Goal: Transaction & Acquisition: Obtain resource

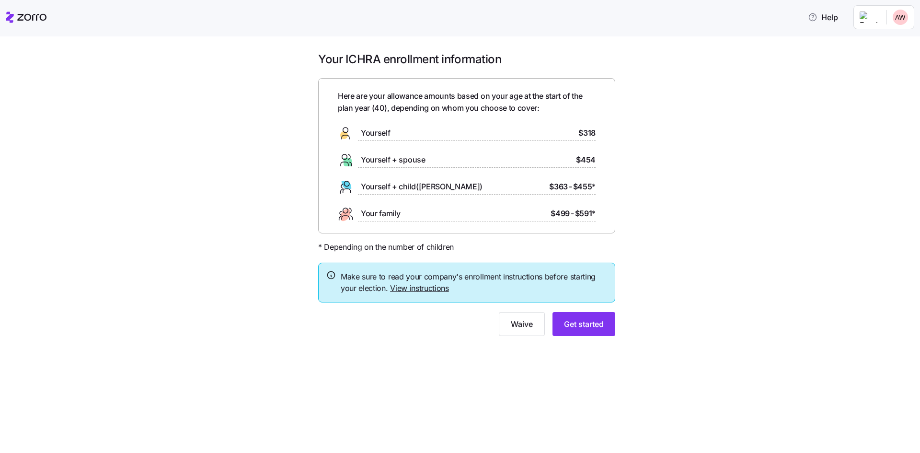
click at [417, 287] on link "View instructions" at bounding box center [419, 288] width 59 height 10
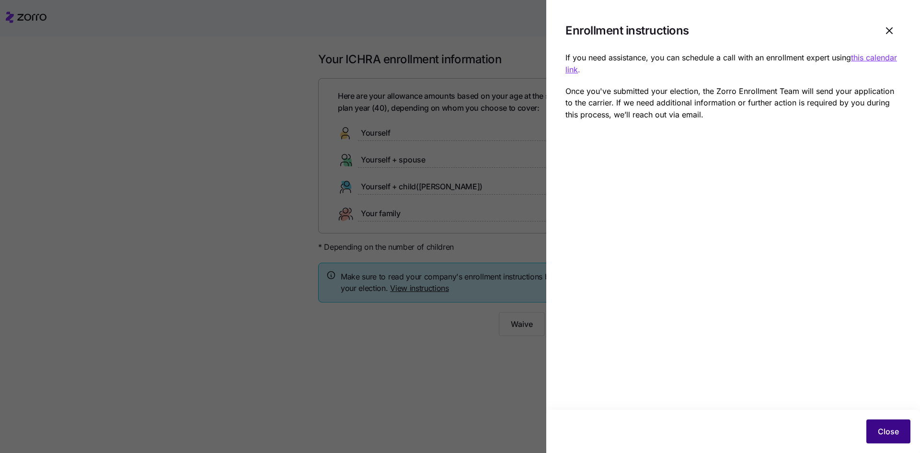
click at [889, 427] on span "Close" at bounding box center [887, 430] width 21 height 11
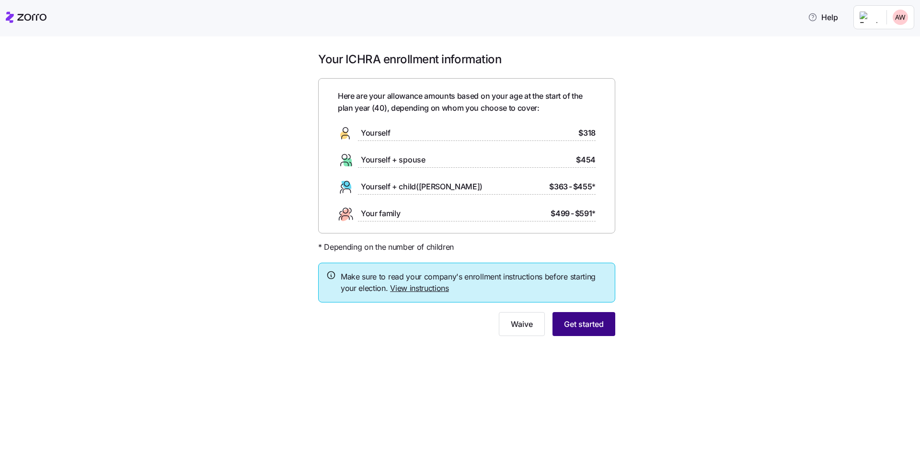
click at [597, 319] on span "Get started" at bounding box center [584, 323] width 40 height 11
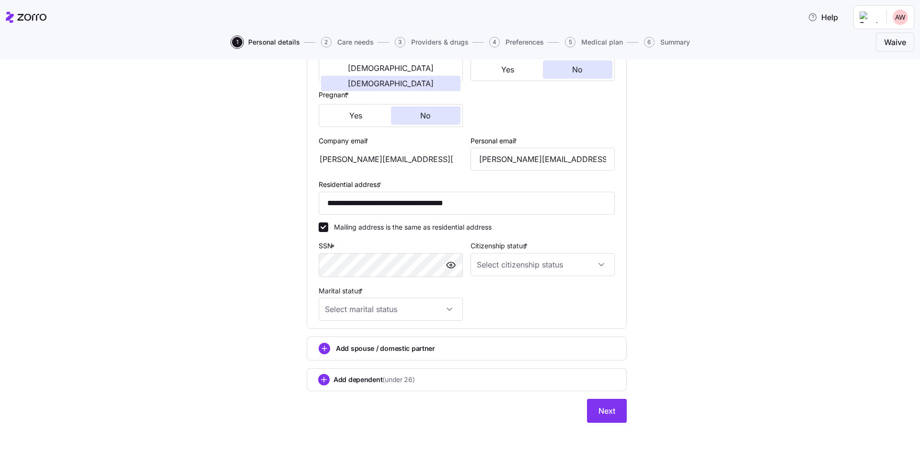
scroll to position [209, 0]
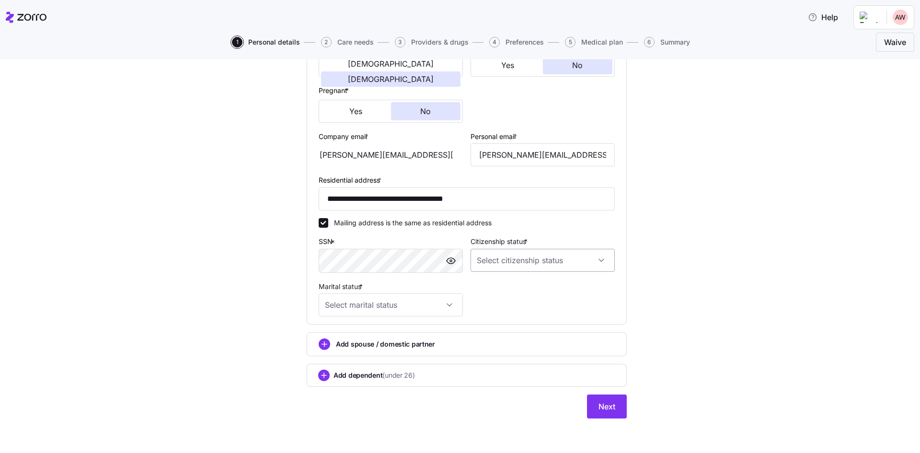
click at [557, 259] on input "Citizenship status *" at bounding box center [542, 260] width 144 height 23
click at [534, 288] on div "US citizen" at bounding box center [539, 289] width 137 height 20
type input "US citizen"
click at [428, 304] on input "Marital status *" at bounding box center [391, 304] width 144 height 23
click at [416, 336] on div "Single" at bounding box center [387, 334] width 137 height 20
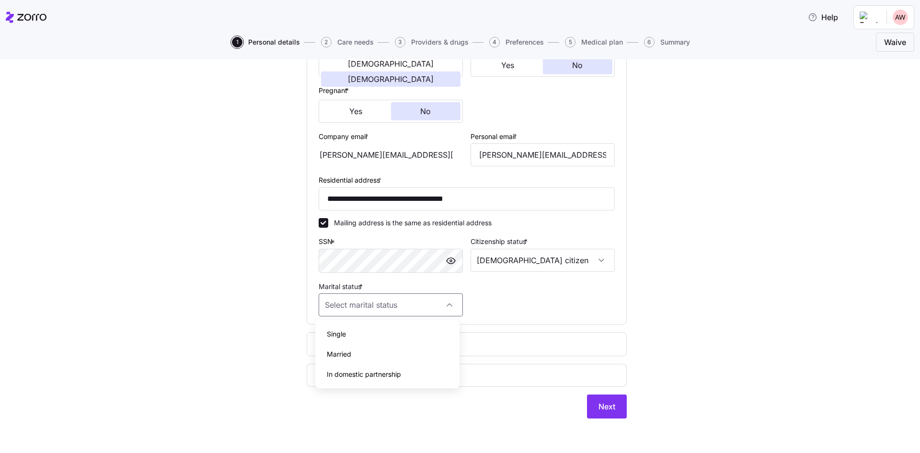
type input "Single"
click at [447, 343] on div "Add spouse / domestic partner" at bounding box center [467, 343] width 296 height 11
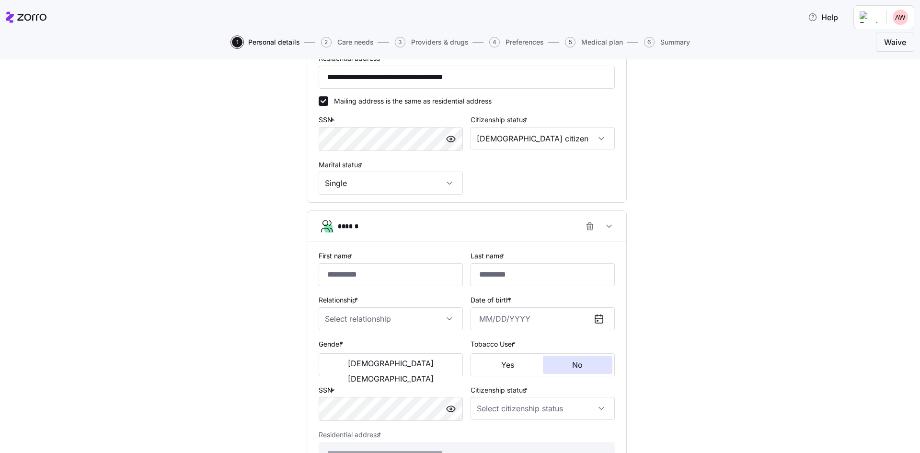
scroll to position [353, 0]
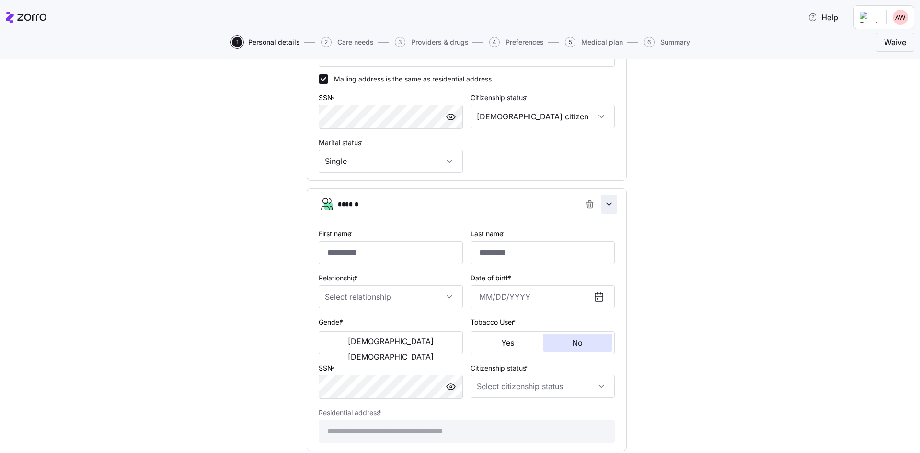
click at [609, 203] on icon "button" at bounding box center [609, 204] width 10 height 10
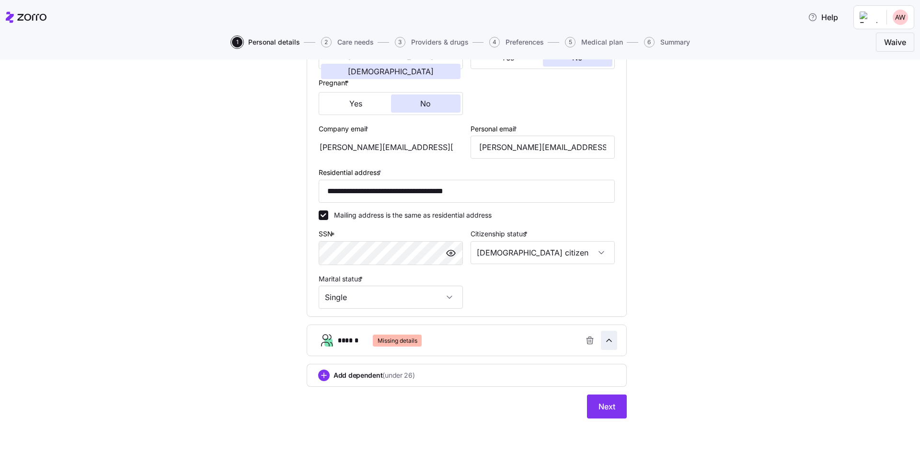
scroll to position [217, 0]
click at [604, 337] on icon "button" at bounding box center [609, 340] width 10 height 10
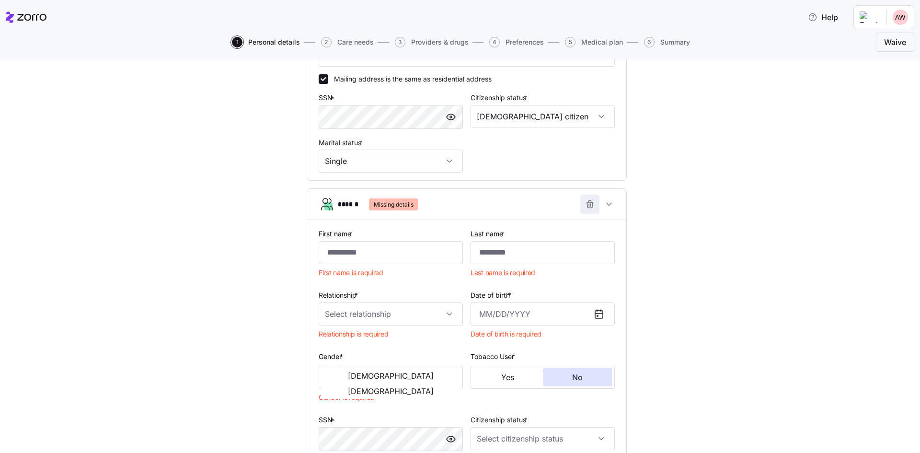
click at [587, 202] on icon "button" at bounding box center [590, 204] width 10 height 10
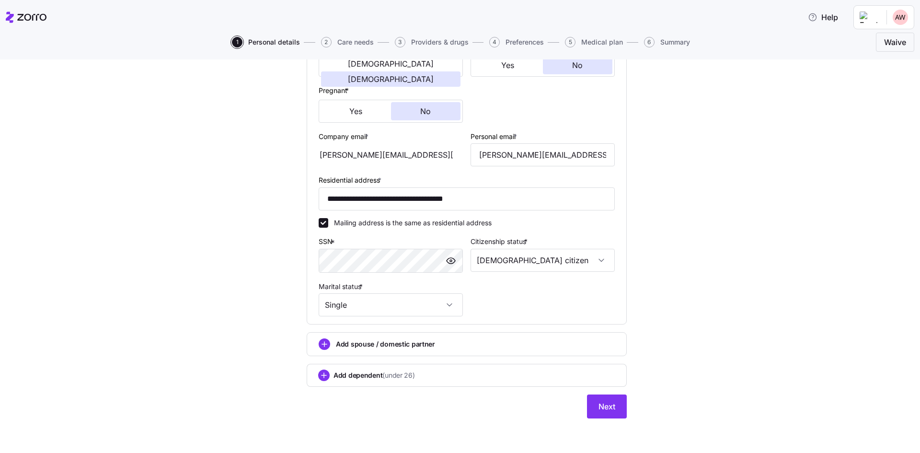
scroll to position [209, 0]
click at [388, 372] on span "(under 26)" at bounding box center [398, 375] width 32 height 10
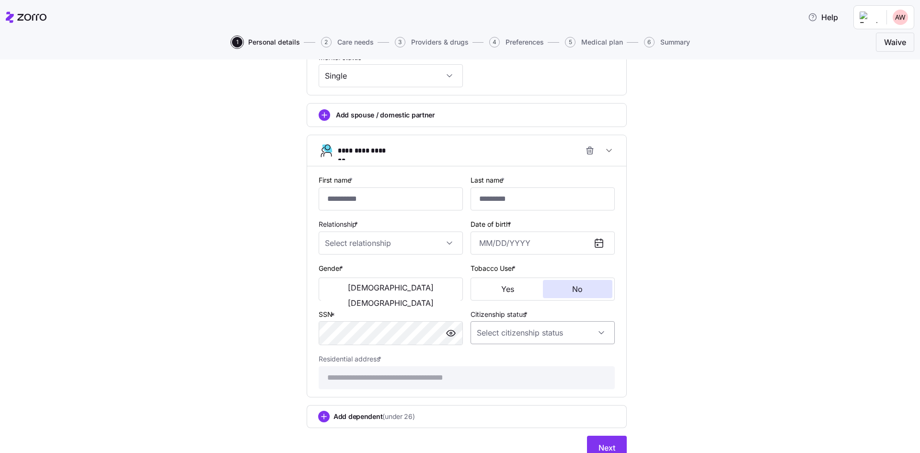
scroll to position [449, 0]
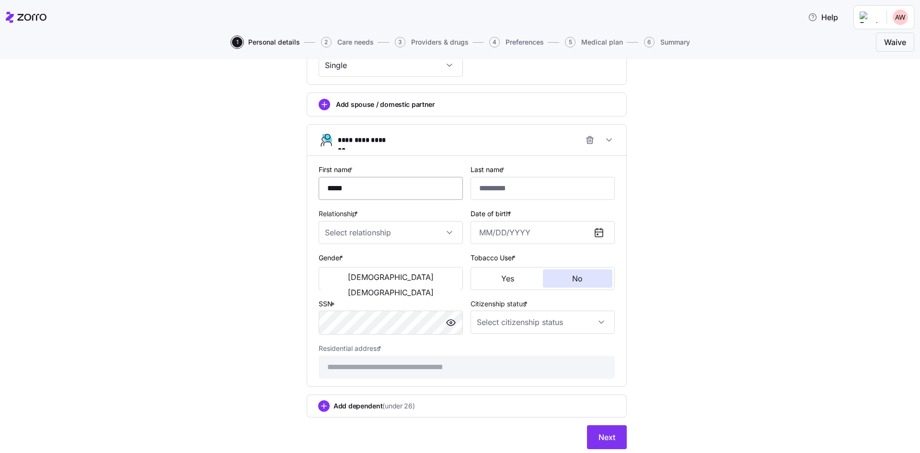
type input "*****"
click at [443, 235] on input "Relationship *" at bounding box center [391, 232] width 144 height 23
click at [387, 261] on div "Child" at bounding box center [387, 261] width 137 height 20
type input "Child"
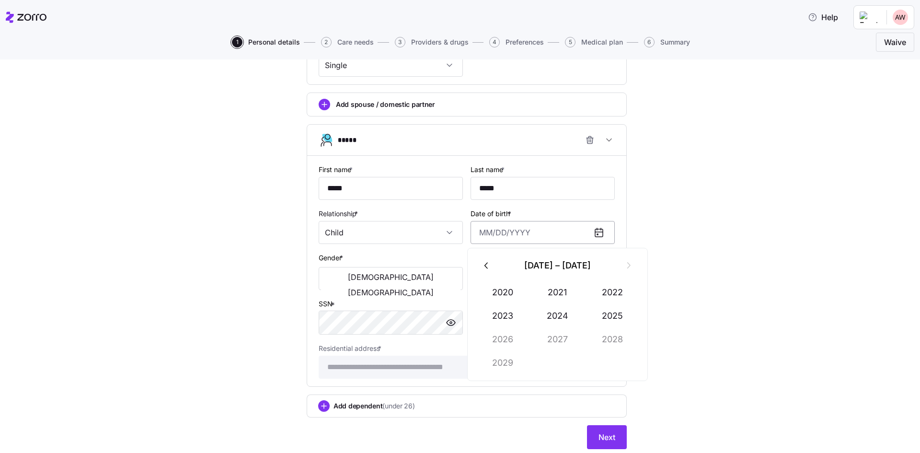
click at [507, 230] on input "Date of birth *" at bounding box center [542, 232] width 144 height 23
type input "November 8, 2007"
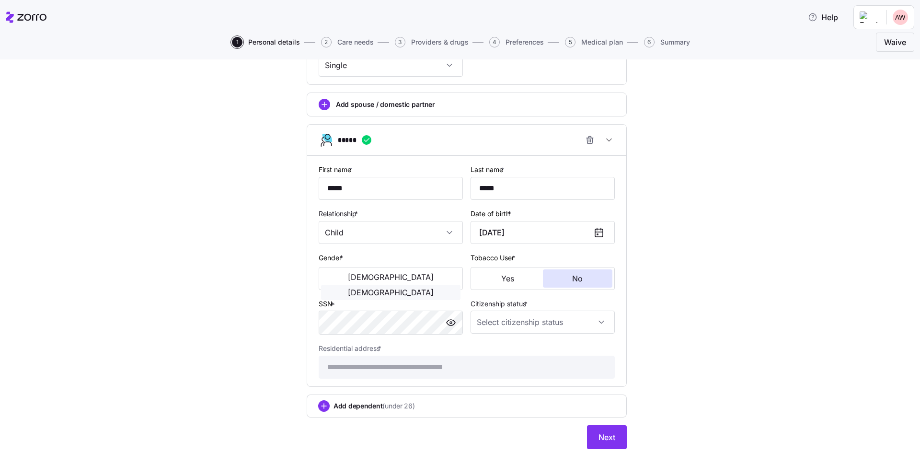
click at [418, 288] on span "Female" at bounding box center [391, 292] width 86 height 8
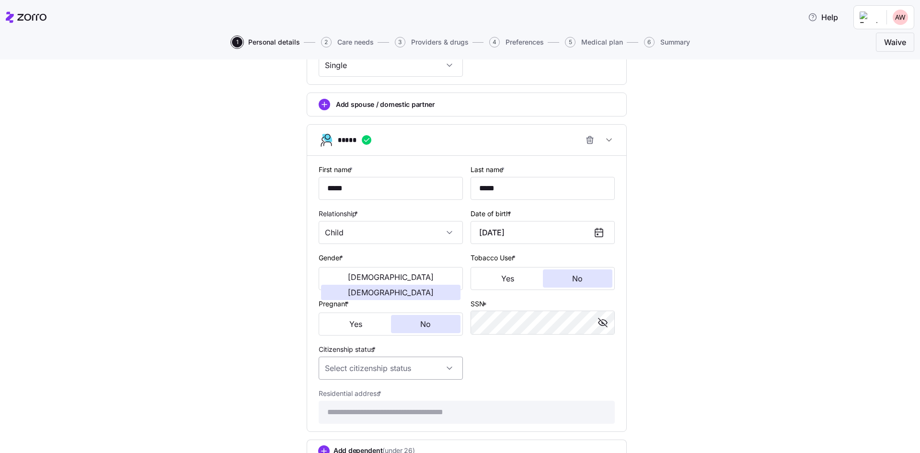
click at [437, 364] on input "Citizenship status *" at bounding box center [391, 367] width 144 height 23
click at [401, 398] on div "US citizen" at bounding box center [387, 397] width 137 height 20
type input "US citizen"
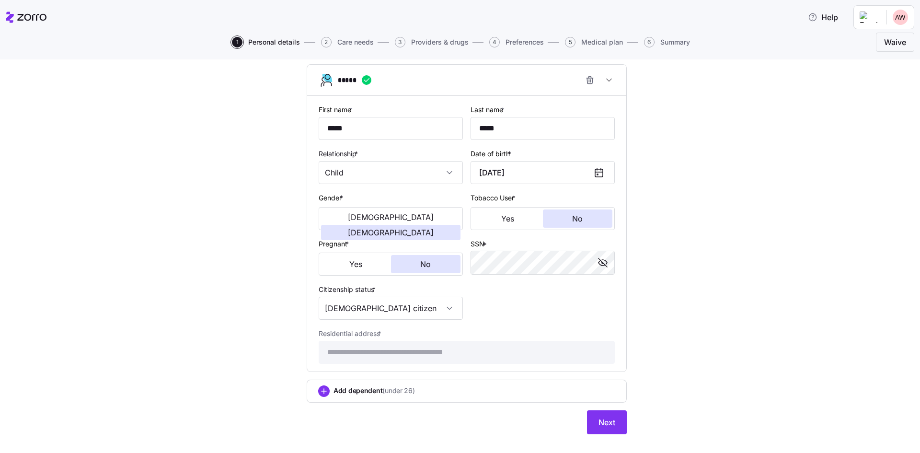
scroll to position [524, 0]
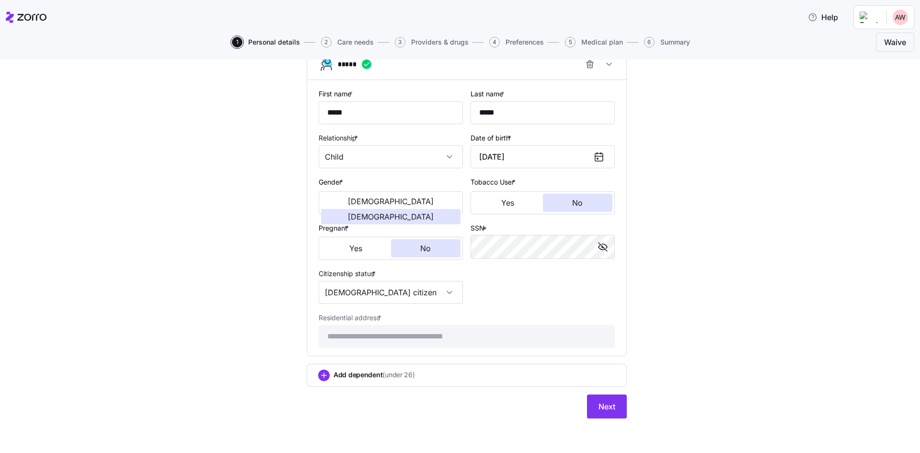
click at [462, 375] on div "Add dependent (under 26)" at bounding box center [466, 374] width 297 height 11
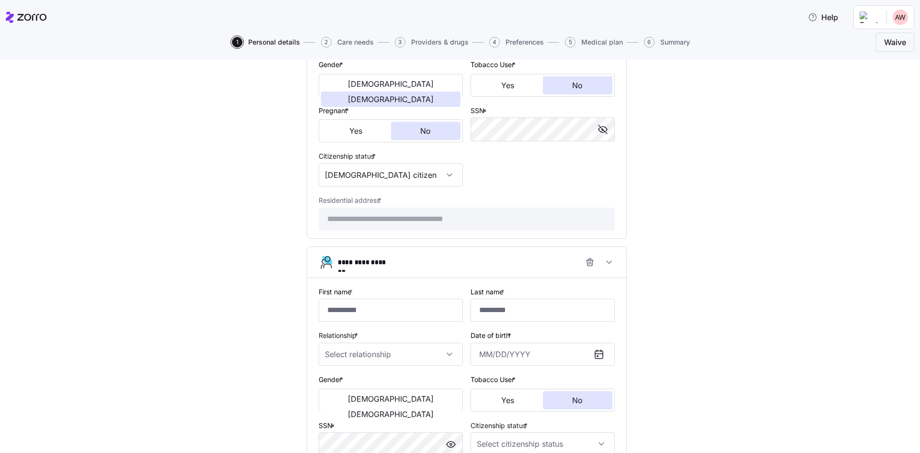
scroll to position [668, 0]
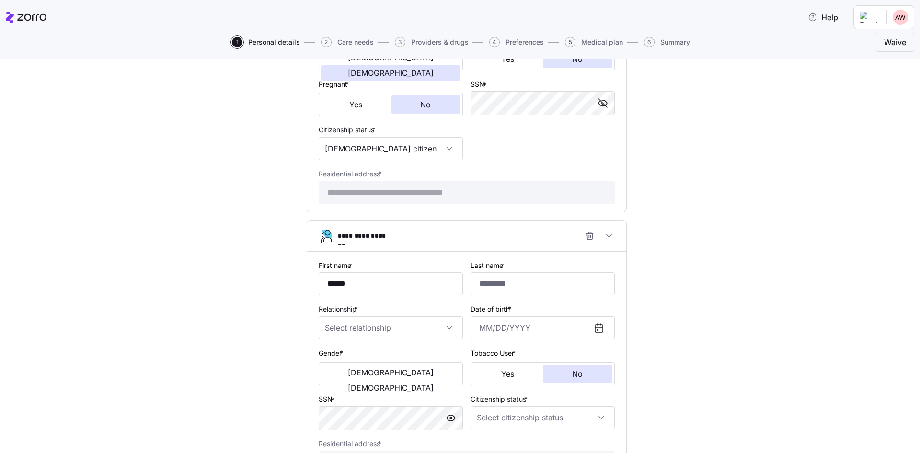
type input "******"
type input "*****"
click at [443, 326] on input "Relationship *" at bounding box center [391, 327] width 144 height 23
click at [420, 361] on div "Child" at bounding box center [387, 357] width 137 height 20
type input "Child"
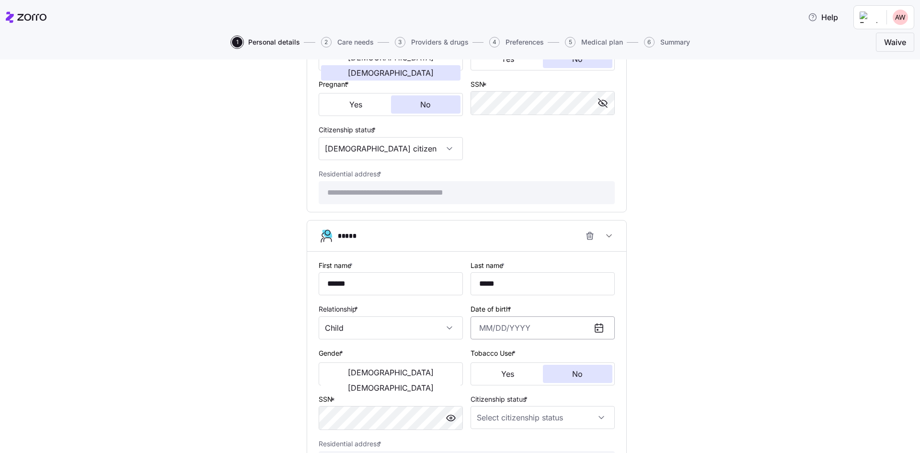
click at [518, 325] on input "Date of birth *" at bounding box center [542, 327] width 144 height 23
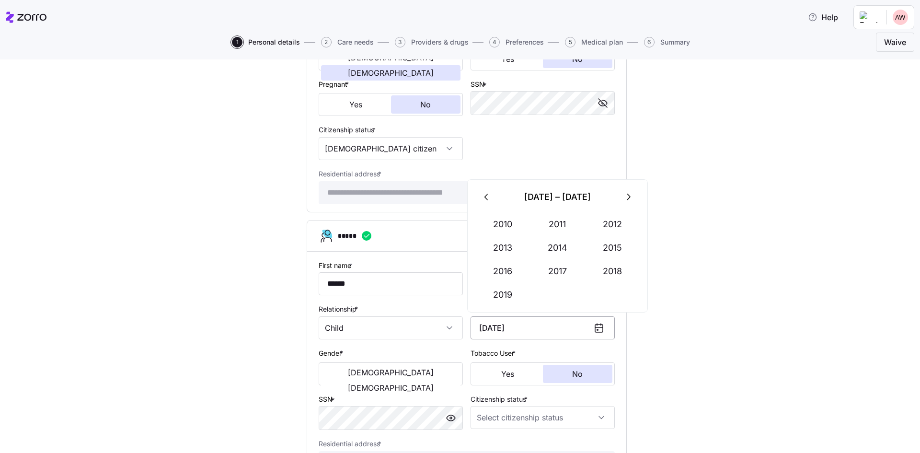
type input "January 11, 2012"
click at [351, 376] on span "Male" at bounding box center [391, 372] width 86 height 8
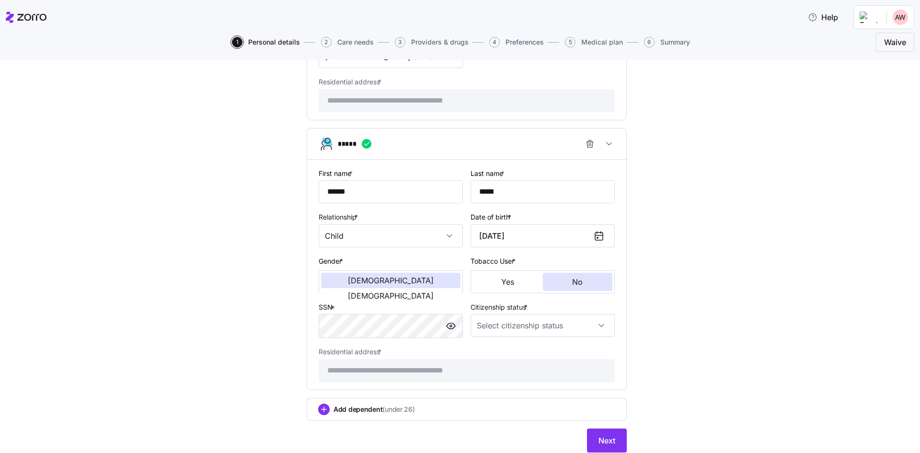
scroll to position [764, 0]
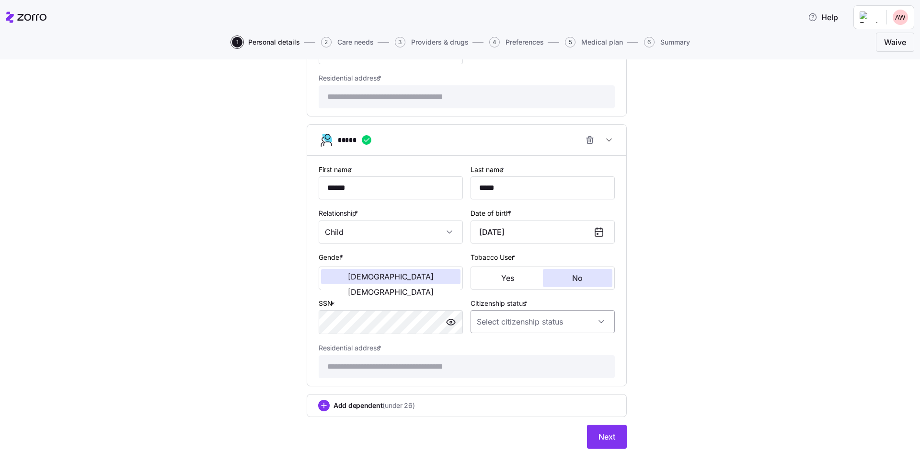
click at [560, 318] on input "Citizenship status *" at bounding box center [542, 321] width 144 height 23
click at [522, 355] on div "US citizen" at bounding box center [539, 351] width 137 height 20
type input "US citizen"
click at [603, 440] on span "Next" at bounding box center [606, 436] width 17 height 11
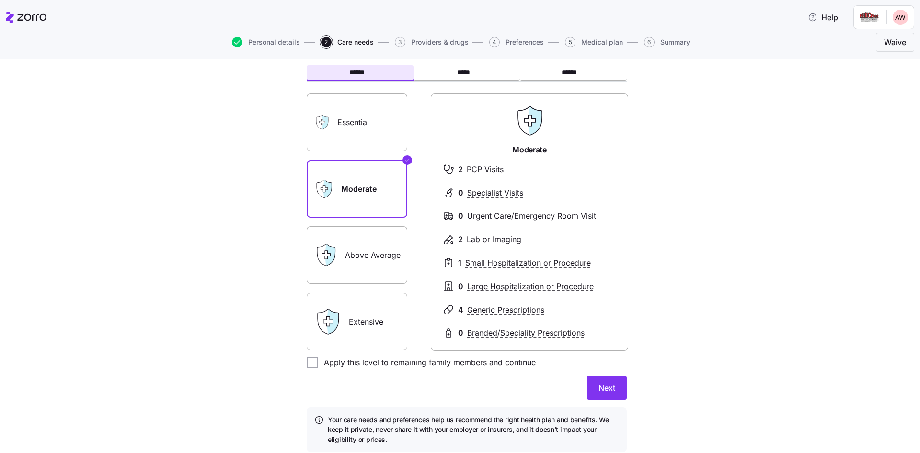
scroll to position [34, 0]
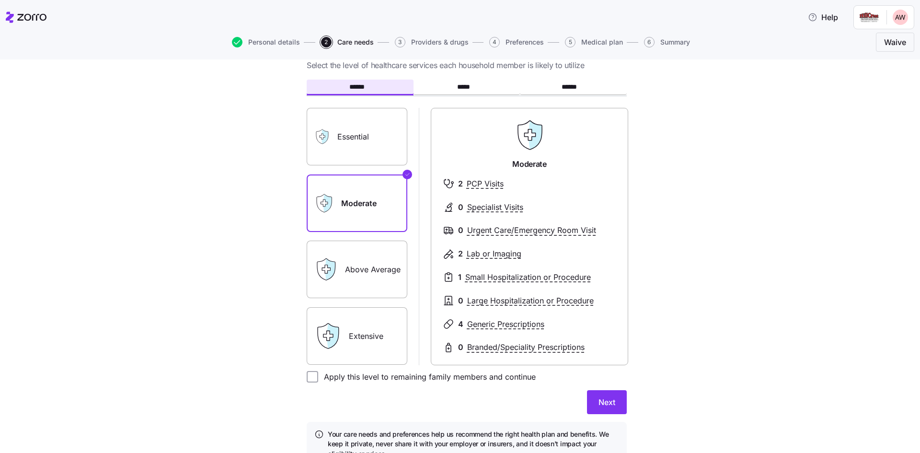
click at [346, 139] on label "Essential" at bounding box center [357, 136] width 101 height 57
click at [0, 0] on input "Essential" at bounding box center [0, 0] width 0 height 0
click at [366, 200] on label "Moderate" at bounding box center [357, 202] width 101 height 57
click at [0, 0] on input "Moderate" at bounding box center [0, 0] width 0 height 0
click at [371, 269] on label "Above Average" at bounding box center [357, 268] width 101 height 57
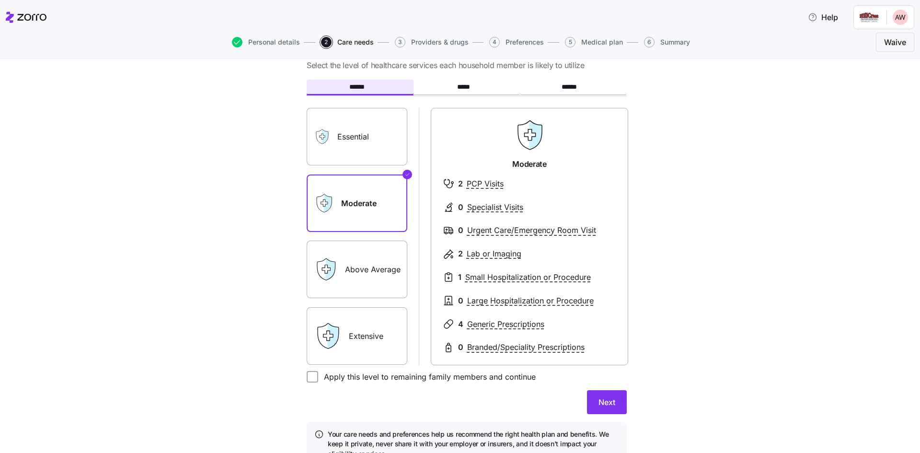
click at [0, 0] on input "Above Average" at bounding box center [0, 0] width 0 height 0
click at [371, 342] on label "Extensive" at bounding box center [357, 335] width 101 height 57
click at [0, 0] on input "Extensive" at bounding box center [0, 0] width 0 height 0
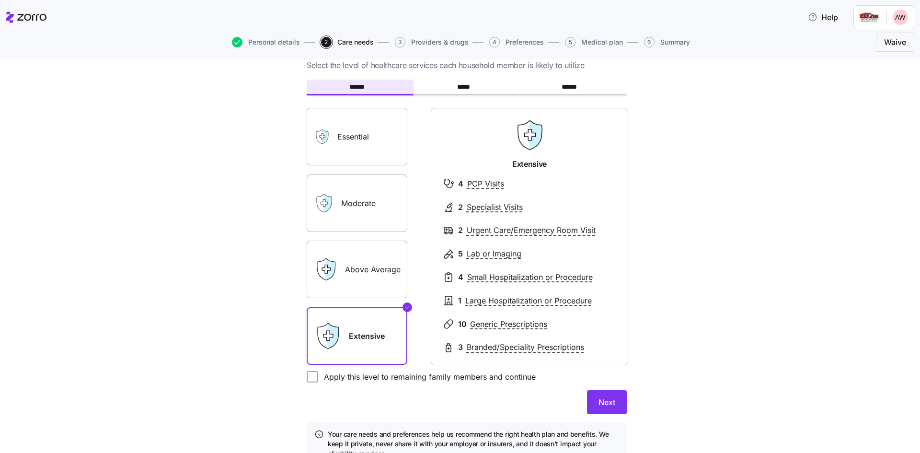
click at [377, 251] on label "Above Average" at bounding box center [357, 268] width 101 height 57
click at [0, 0] on input "Above Average" at bounding box center [0, 0] width 0 height 0
click at [371, 192] on label "Moderate" at bounding box center [357, 202] width 101 height 57
click at [0, 0] on input "Moderate" at bounding box center [0, 0] width 0 height 0
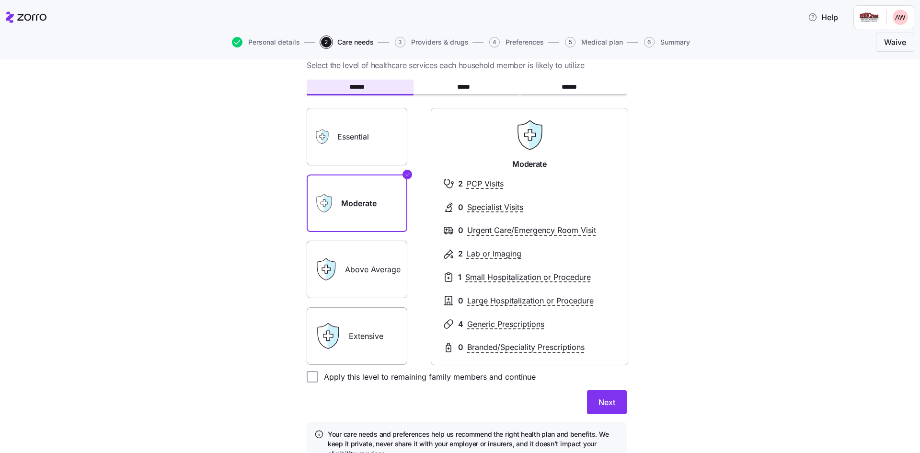
click at [372, 290] on label "Above Average" at bounding box center [357, 268] width 101 height 57
click at [0, 0] on input "Above Average" at bounding box center [0, 0] width 0 height 0
click at [364, 200] on label "Moderate" at bounding box center [357, 202] width 101 height 57
click at [0, 0] on input "Moderate" at bounding box center [0, 0] width 0 height 0
click at [308, 378] on input "Apply this level to remaining family members and continue" at bounding box center [312, 376] width 11 height 11
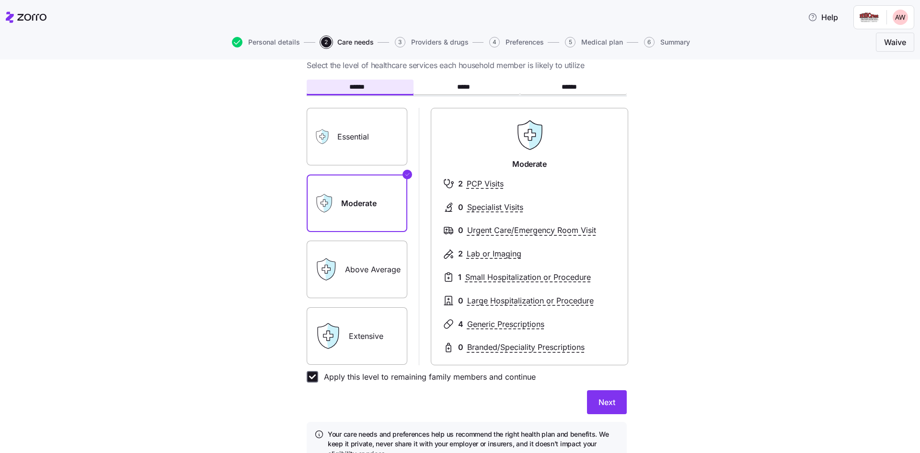
checkbox input "true"
click at [369, 267] on label "Above Average" at bounding box center [357, 268] width 101 height 57
click at [0, 0] on input "Above Average" at bounding box center [0, 0] width 0 height 0
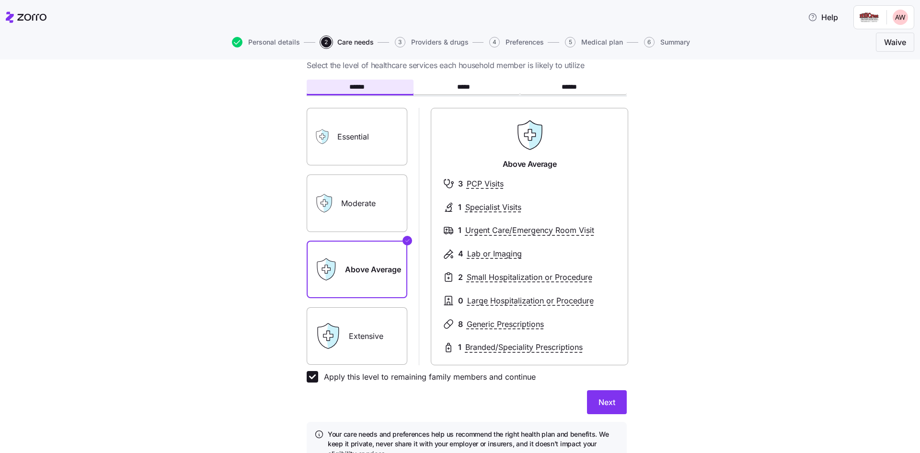
click at [360, 206] on label "Moderate" at bounding box center [357, 202] width 101 height 57
click at [0, 0] on input "Moderate" at bounding box center [0, 0] width 0 height 0
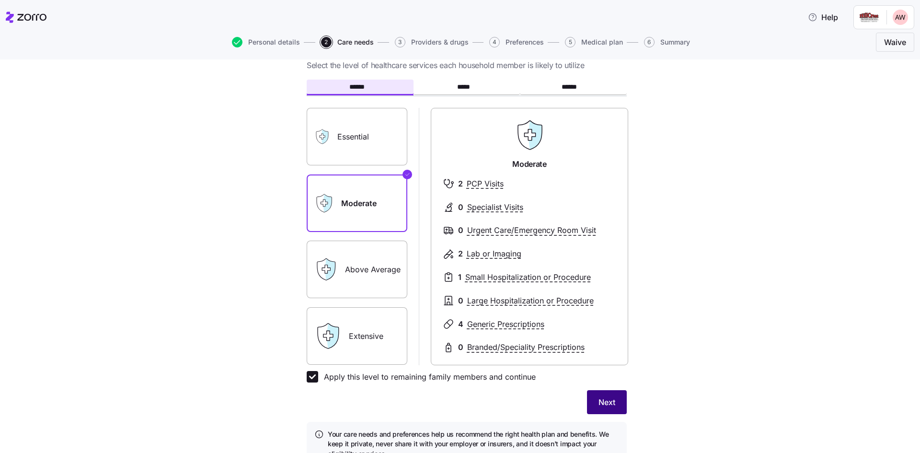
click at [606, 403] on span "Next" at bounding box center [606, 401] width 17 height 11
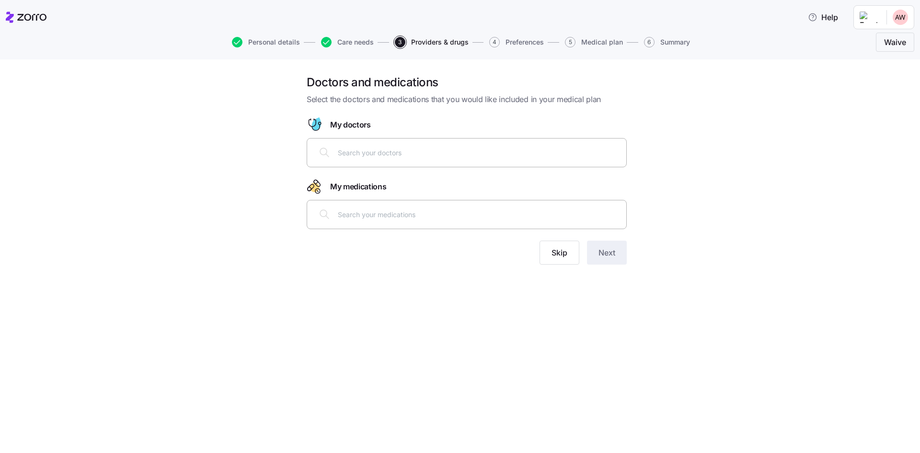
click at [389, 153] on input "text" at bounding box center [479, 152] width 283 height 11
type input "c"
type input "catherine varney"
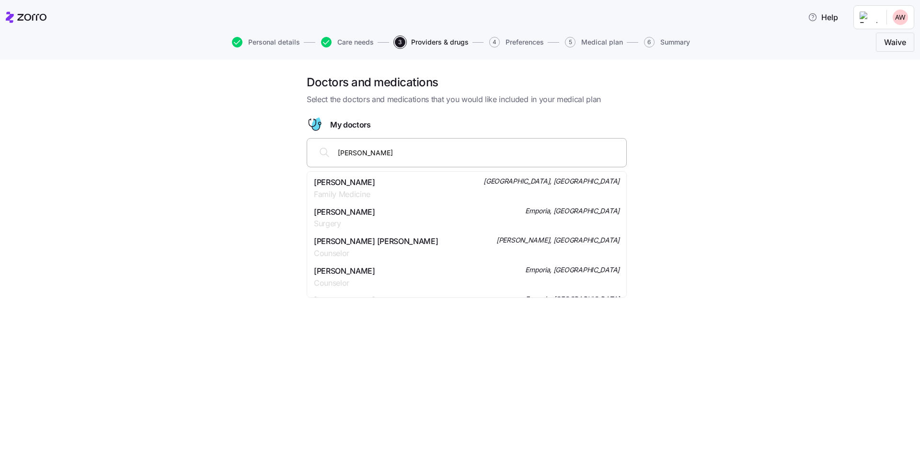
click at [421, 184] on div "Catherine W. Varney Family Medicine Richmond, VA" at bounding box center [467, 188] width 306 height 24
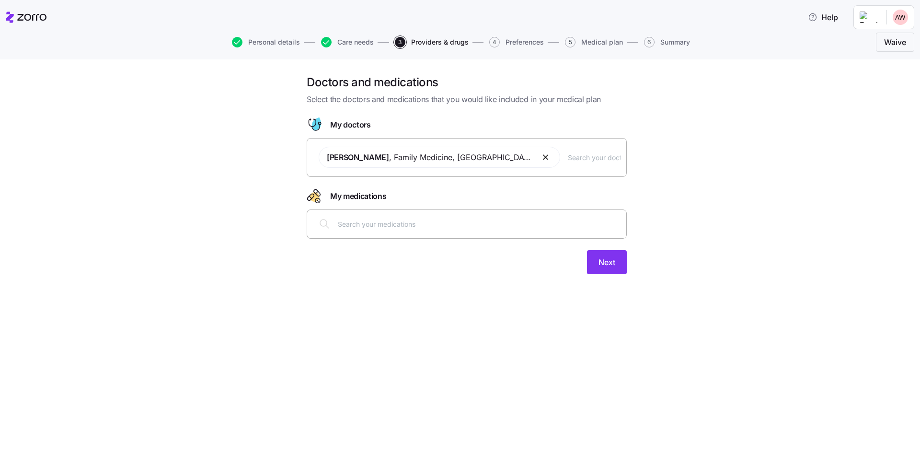
click at [482, 157] on span "Catherine W. Varney , Family Medicine , Richmond, VA" at bounding box center [430, 157] width 206 height 12
drag, startPoint x: 518, startPoint y: 157, endPoint x: 313, endPoint y: 159, distance: 204.5
click at [313, 159] on div "Catherine W. Varney , Family Medicine , Richmond, VA" at bounding box center [466, 157] width 307 height 33
click at [540, 158] on button "button" at bounding box center [545, 156] width 11 height 11
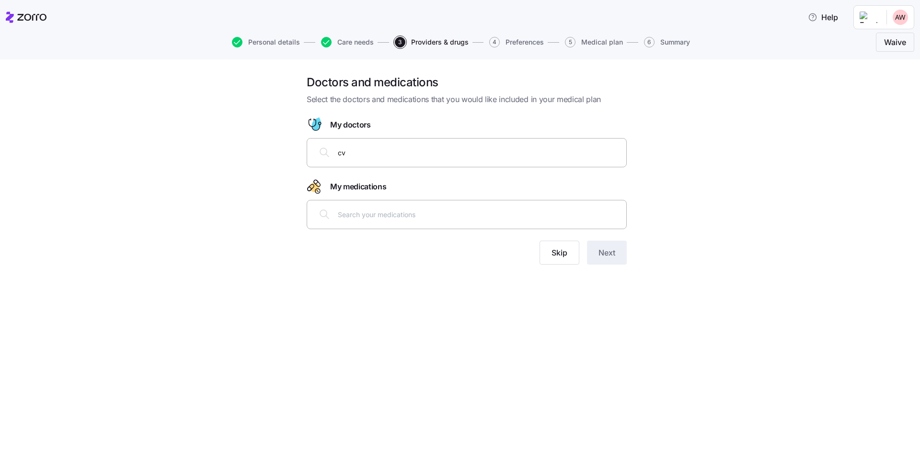
type input "c"
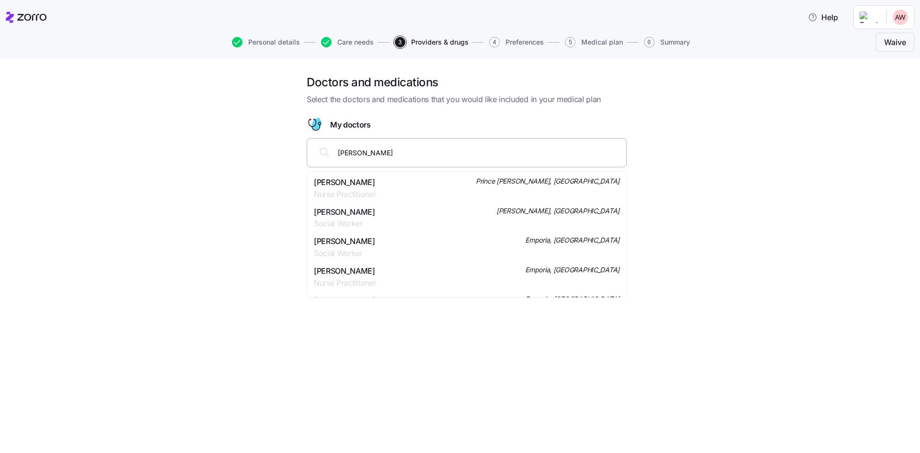
type input "catherine varney"
click at [375, 186] on span "Catherine W. Varney" at bounding box center [344, 182] width 61 height 12
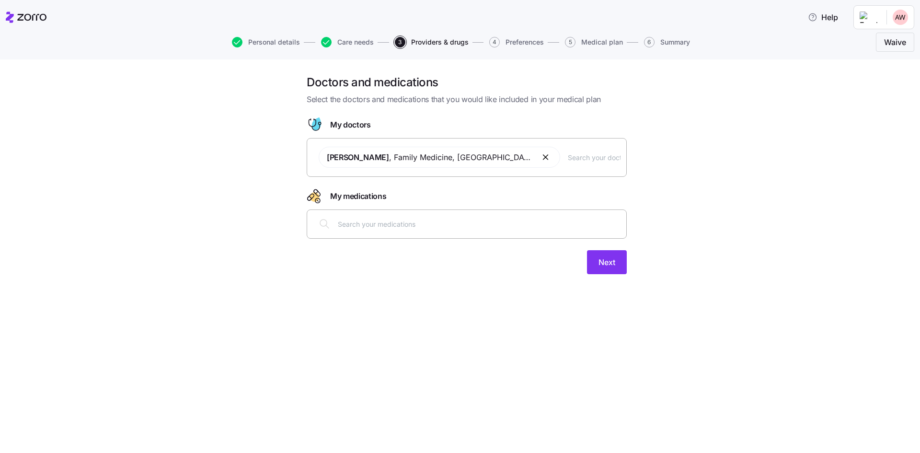
click at [430, 225] on input "text" at bounding box center [479, 223] width 283 height 11
click at [609, 266] on span "Next" at bounding box center [606, 261] width 17 height 11
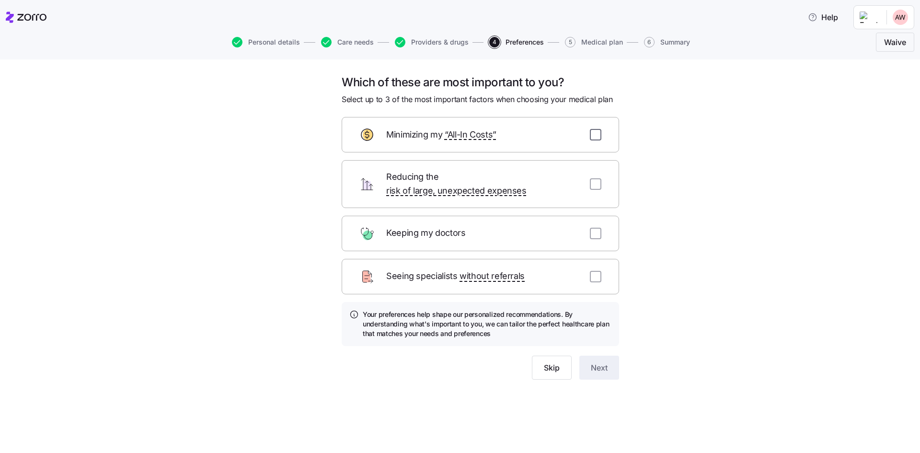
click at [597, 134] on input "checkbox" at bounding box center [595, 134] width 11 height 11
checkbox input "true"
click at [604, 362] on span "Next" at bounding box center [599, 367] width 17 height 11
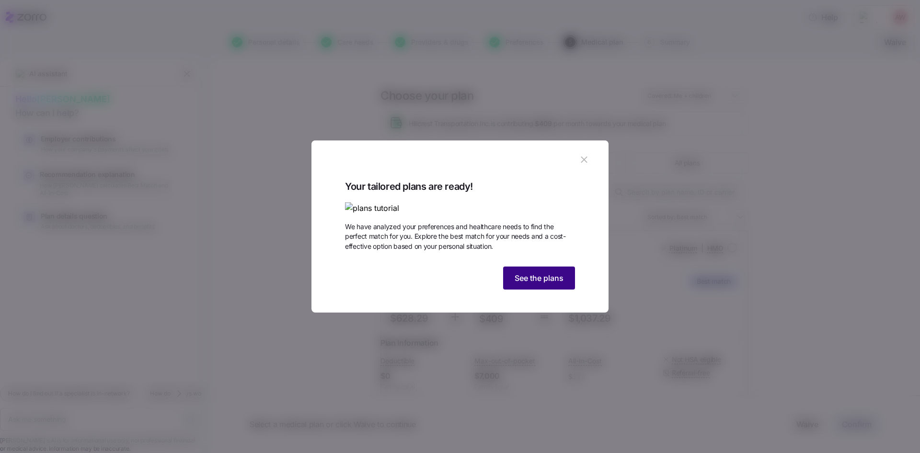
click at [544, 284] on span "See the plans" at bounding box center [538, 277] width 49 height 11
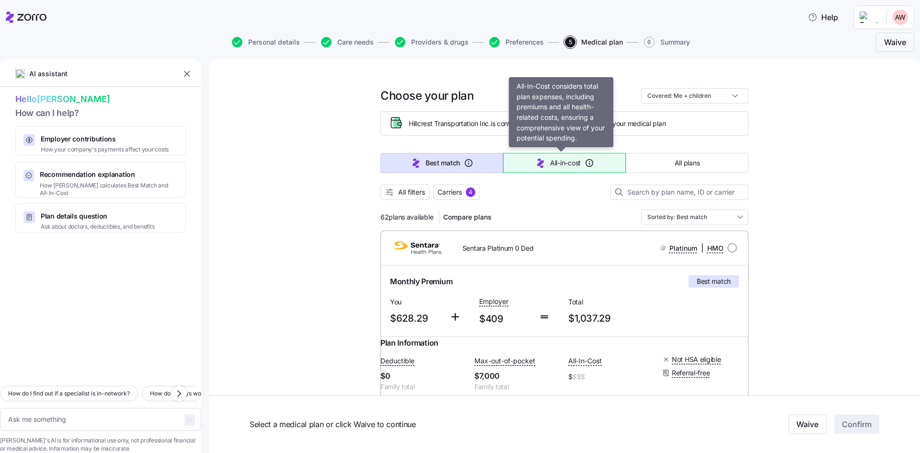
click at [556, 165] on span "All-in-cost" at bounding box center [565, 163] width 31 height 10
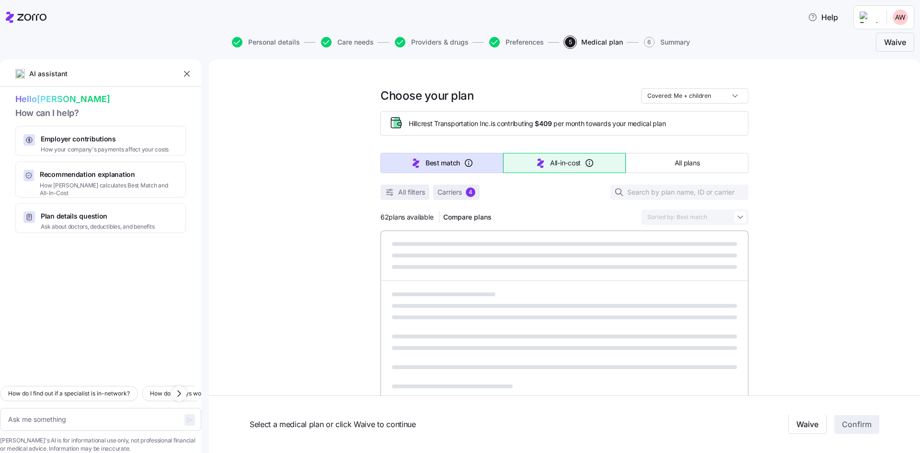
type textarea "x"
type input "Sorted by: All-in-cost"
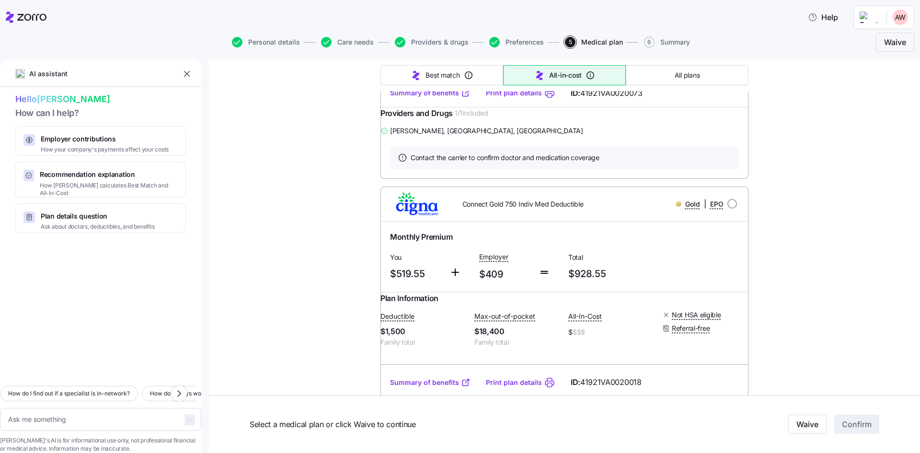
scroll to position [1197, 0]
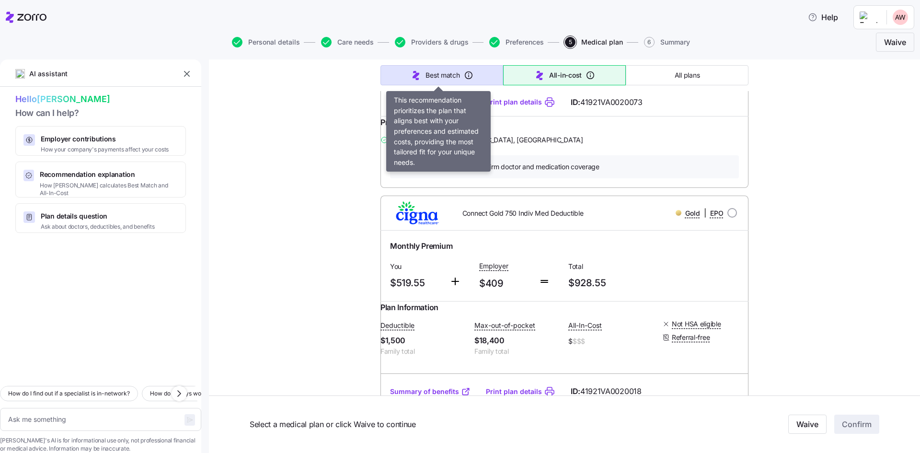
click at [436, 72] on span "Best match" at bounding box center [442, 75] width 34 height 10
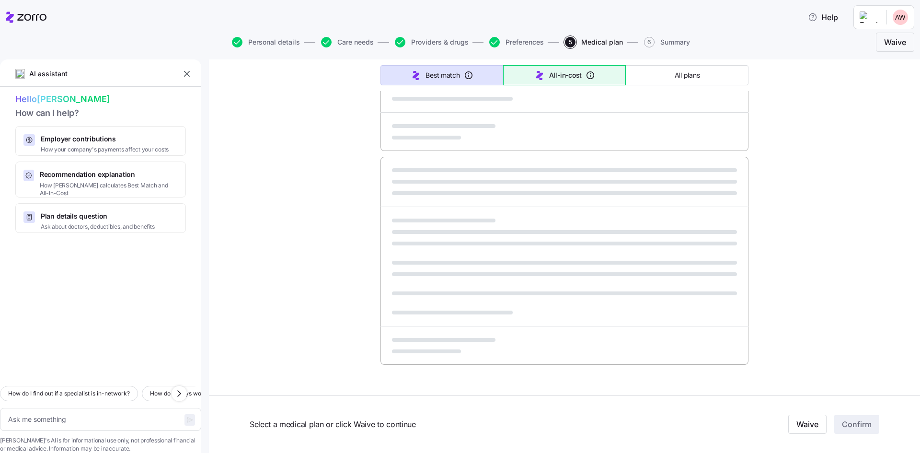
type textarea "x"
type input "Sorted by: Best match"
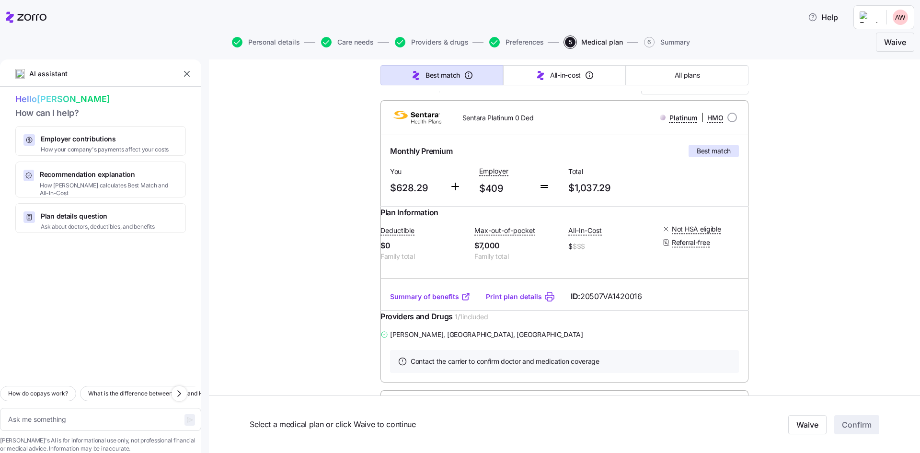
scroll to position [0, 0]
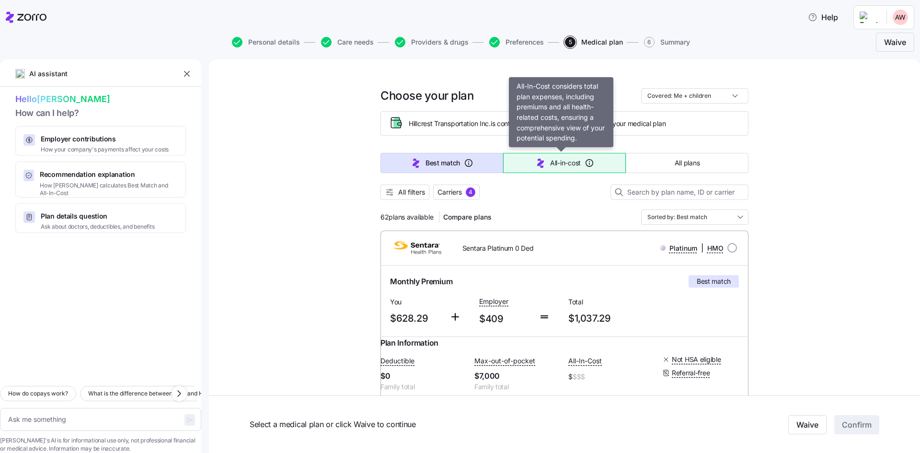
click at [557, 166] on span "All-in-cost" at bounding box center [565, 163] width 31 height 10
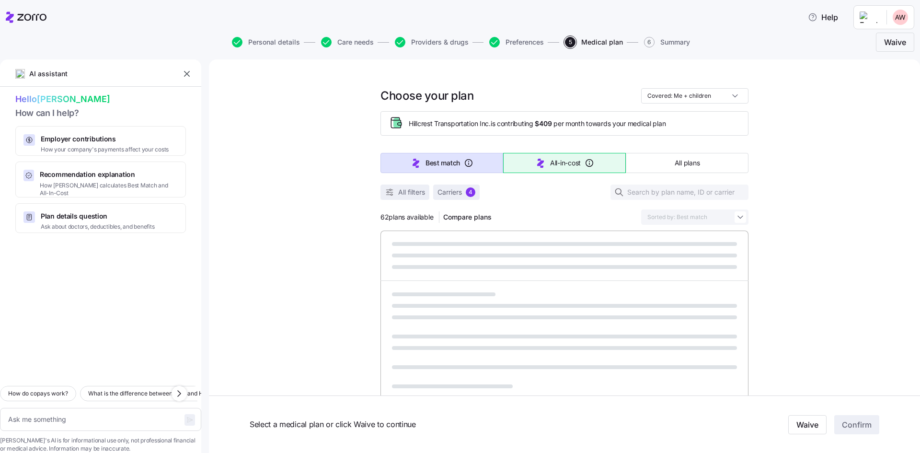
type textarea "x"
type input "Sorted by: All-in-cost"
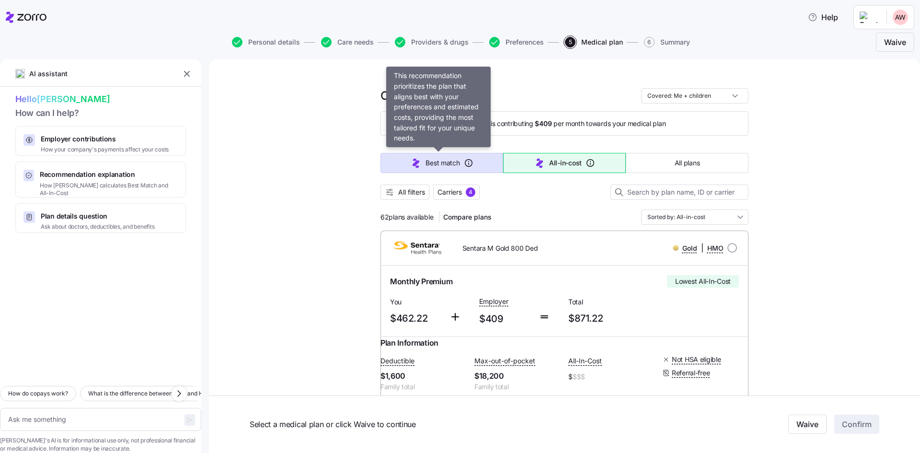
click at [467, 168] on button "Best match" at bounding box center [441, 163] width 123 height 20
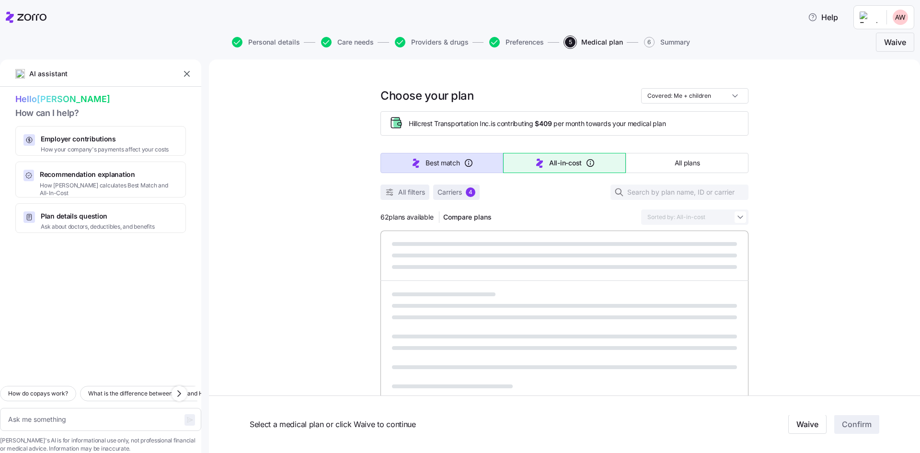
type textarea "x"
type input "Sorted by: Best match"
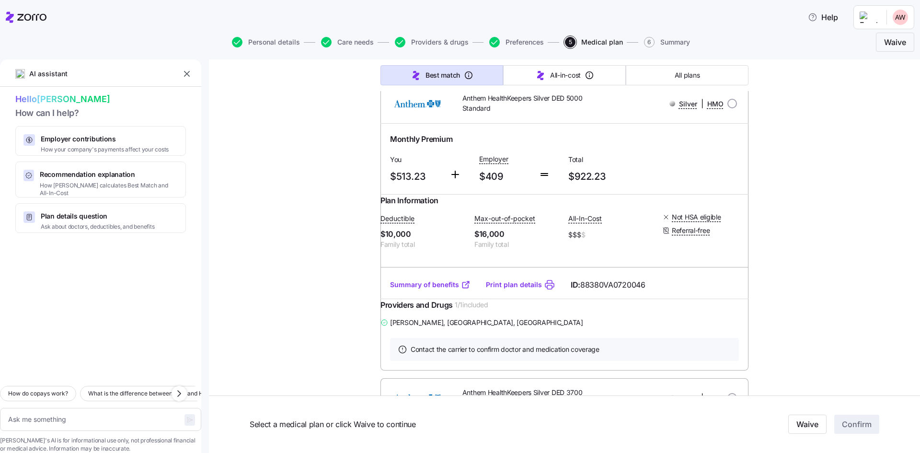
scroll to position [14168, 0]
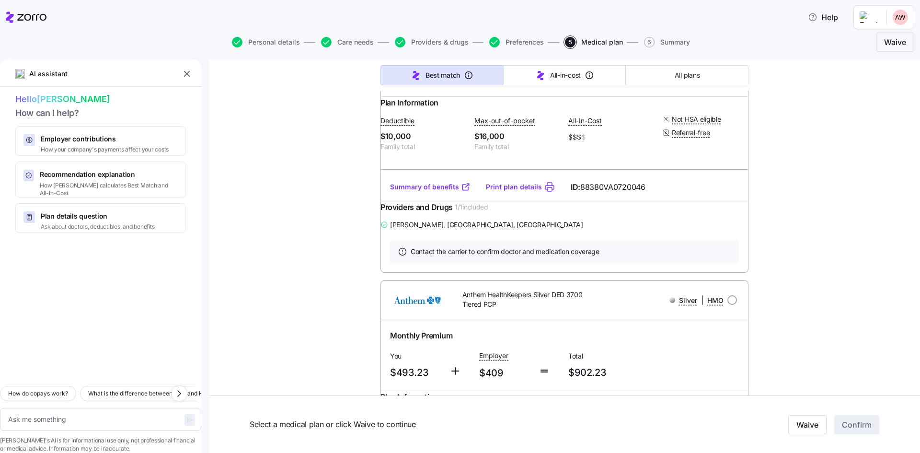
drag, startPoint x: 377, startPoint y: 95, endPoint x: 794, endPoint y: 364, distance: 496.2
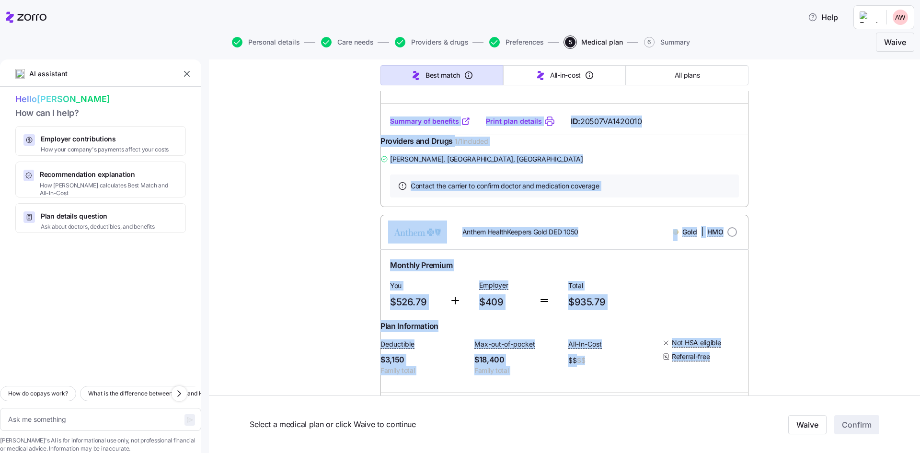
scroll to position [0, 0]
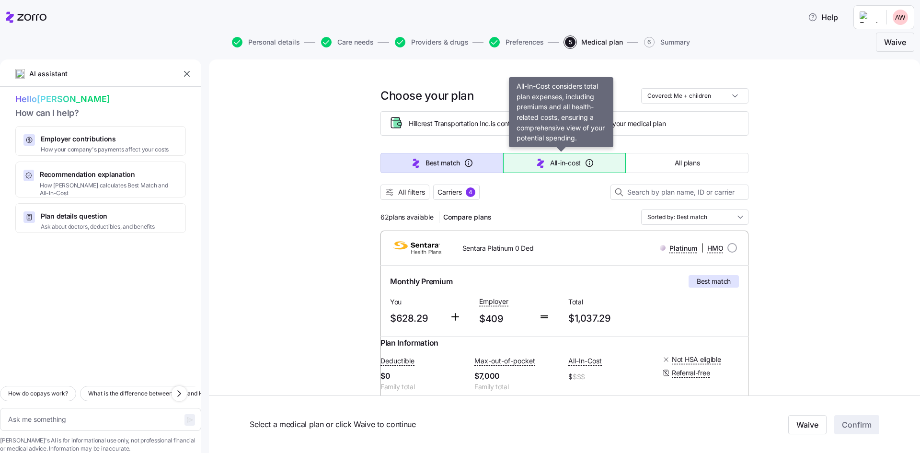
click at [550, 162] on span "All-in-cost" at bounding box center [565, 163] width 31 height 10
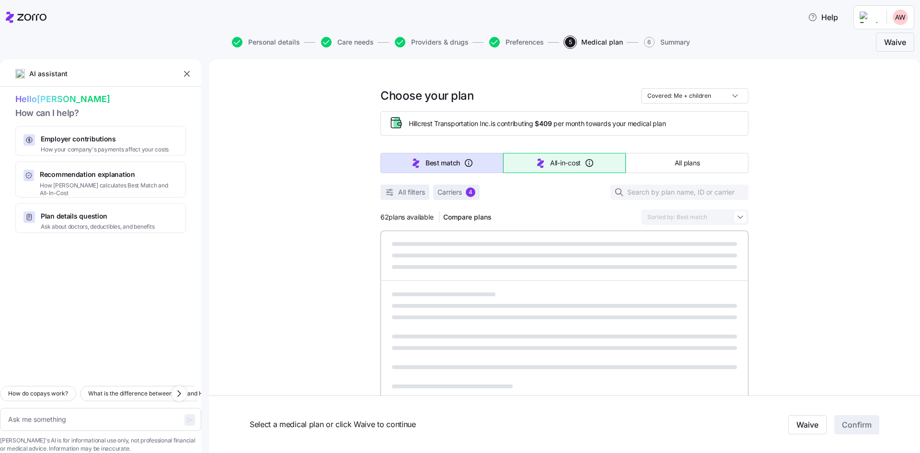
type textarea "x"
type input "Sorted by: All-in-cost"
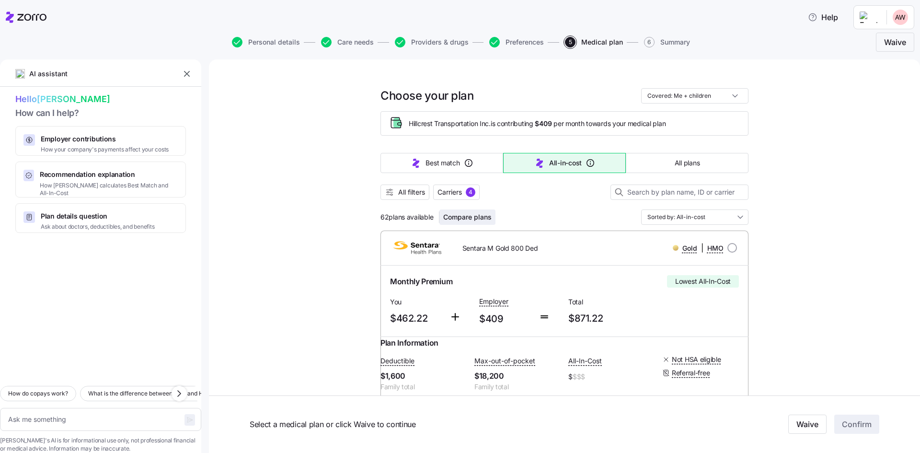
click at [467, 215] on span "Compare plans" at bounding box center [467, 217] width 48 height 10
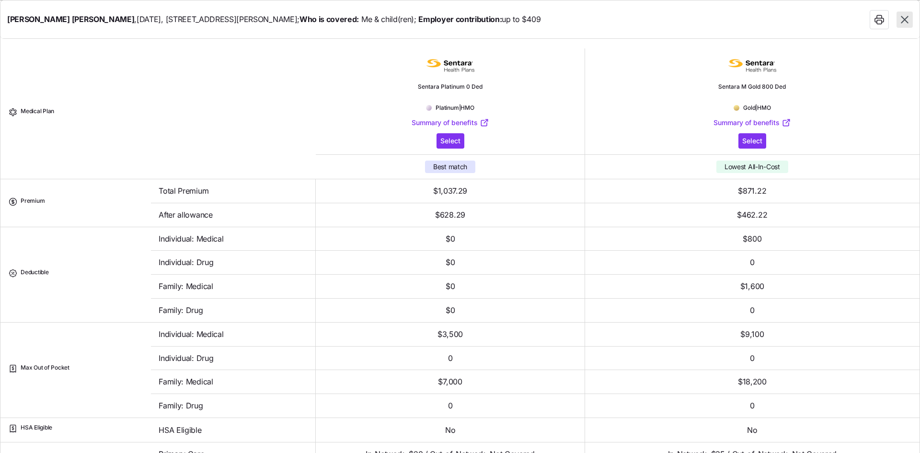
click at [903, 16] on icon "button" at bounding box center [904, 19] width 12 height 12
type textarea "x"
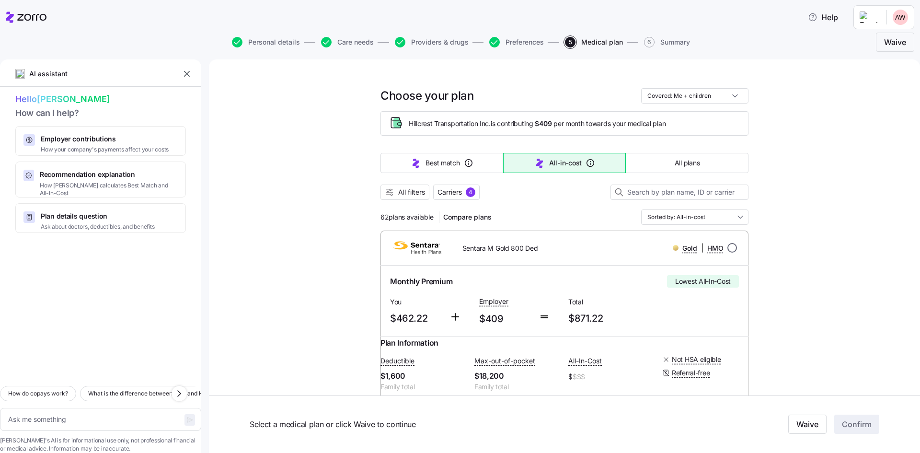
click at [727, 247] on input "radio" at bounding box center [732, 248] width 10 height 10
radio input "true"
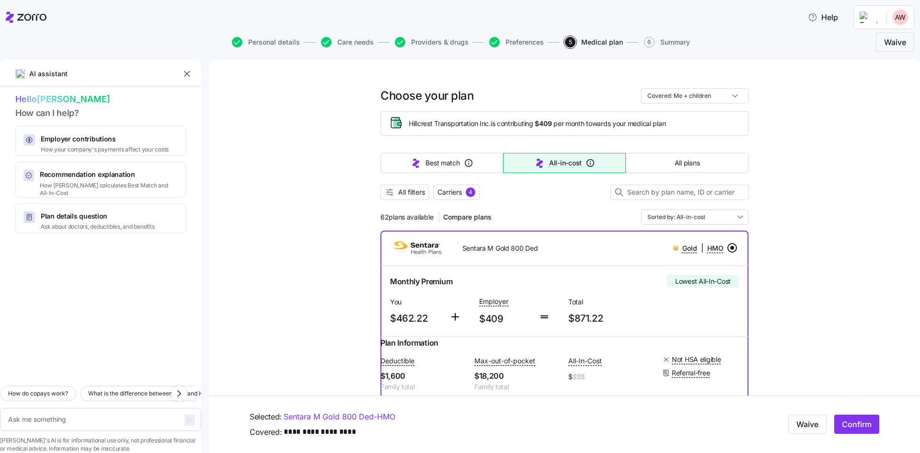
click at [727, 247] on input "radio" at bounding box center [732, 248] width 10 height 10
click at [731, 250] on input "radio" at bounding box center [732, 248] width 10 height 10
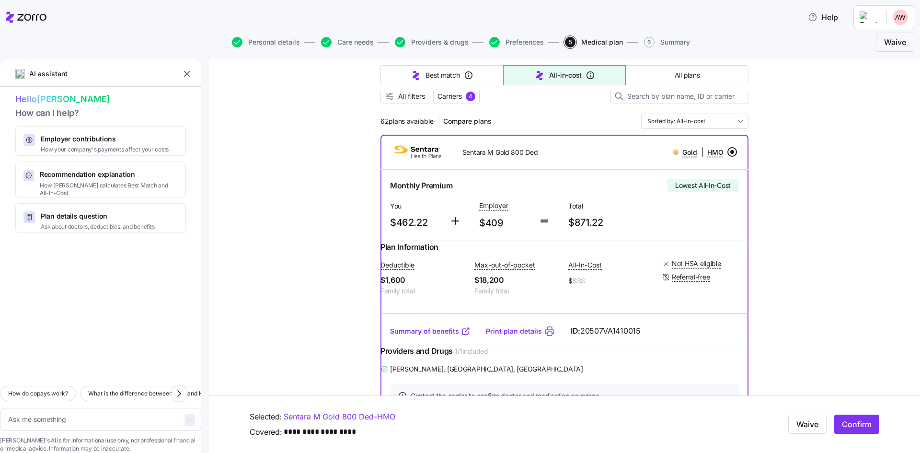
click at [516, 336] on link "Print plan details" at bounding box center [514, 331] width 56 height 10
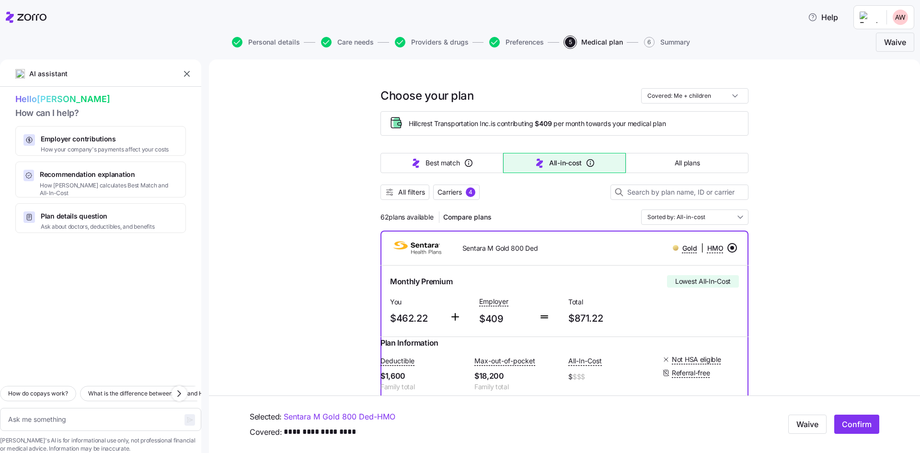
click at [457, 216] on span "Compare plans" at bounding box center [467, 217] width 48 height 10
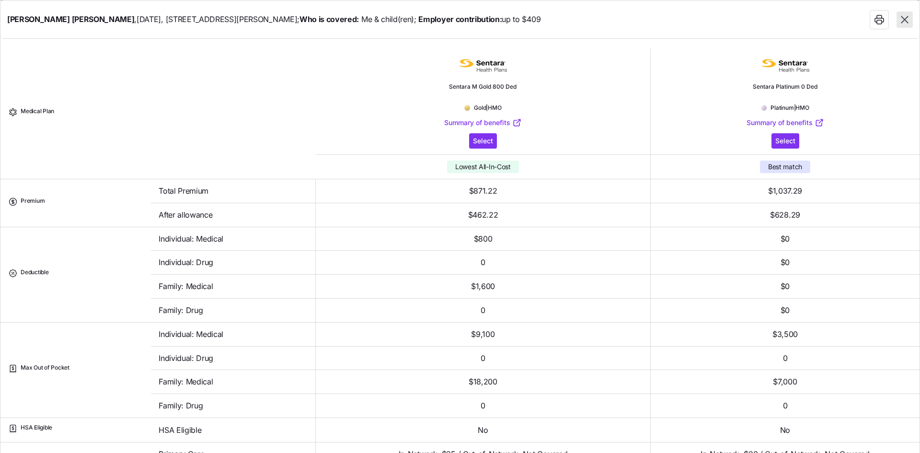
click at [879, 19] on icon "button" at bounding box center [879, 20] width 9 height 4
type textarea "x"
